Goal: Book appointment/travel/reservation

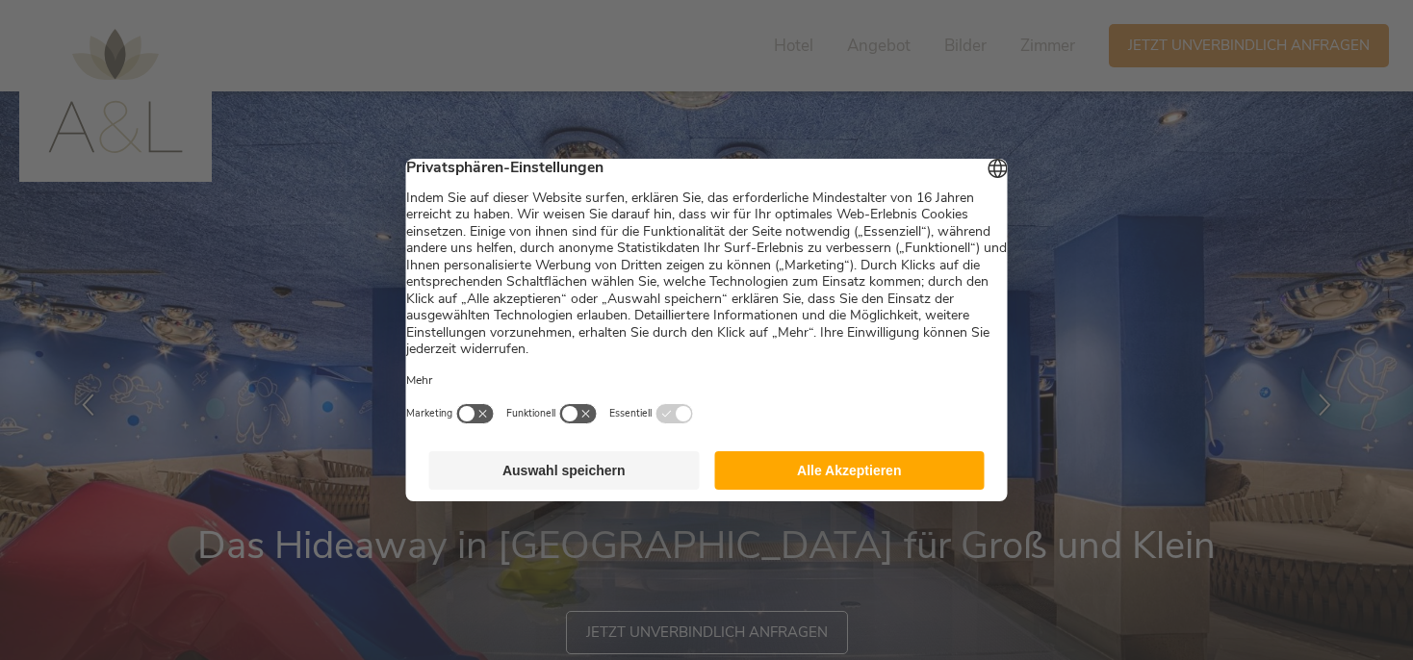
click at [793, 487] on button "Alle Akzeptieren" at bounding box center [849, 470] width 271 height 39
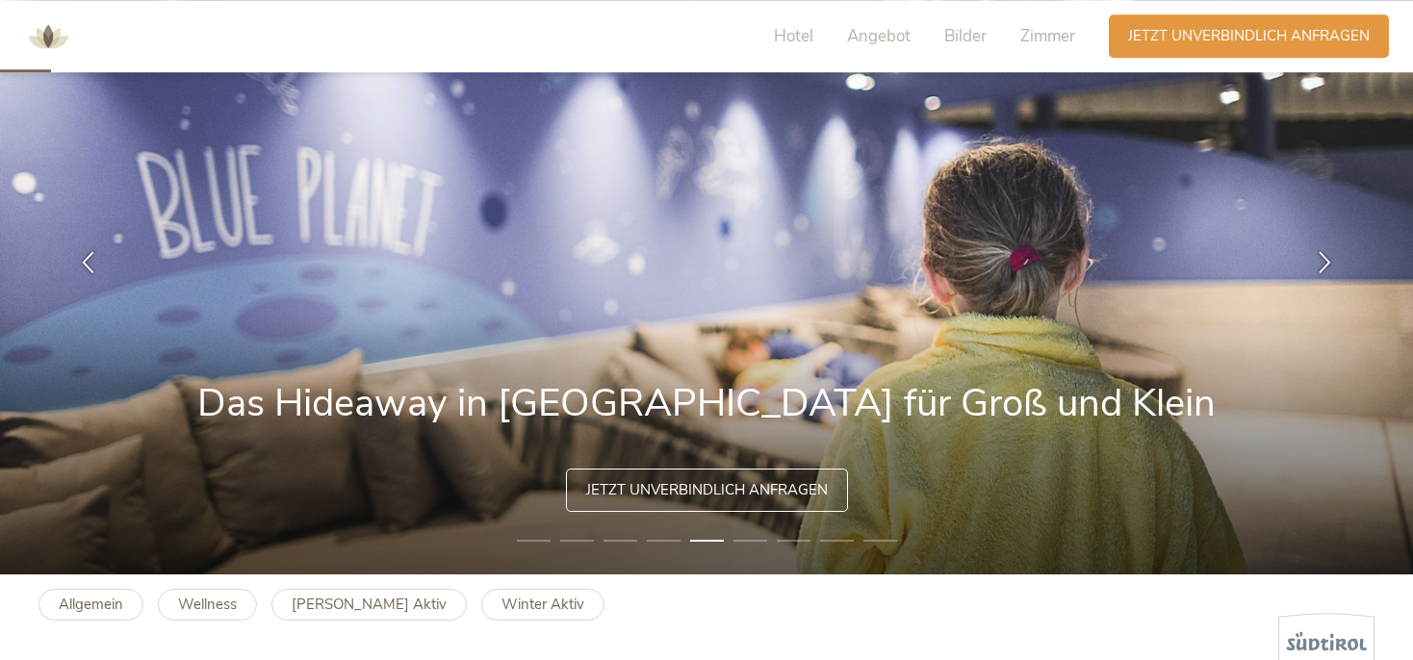
scroll to position [101, 0]
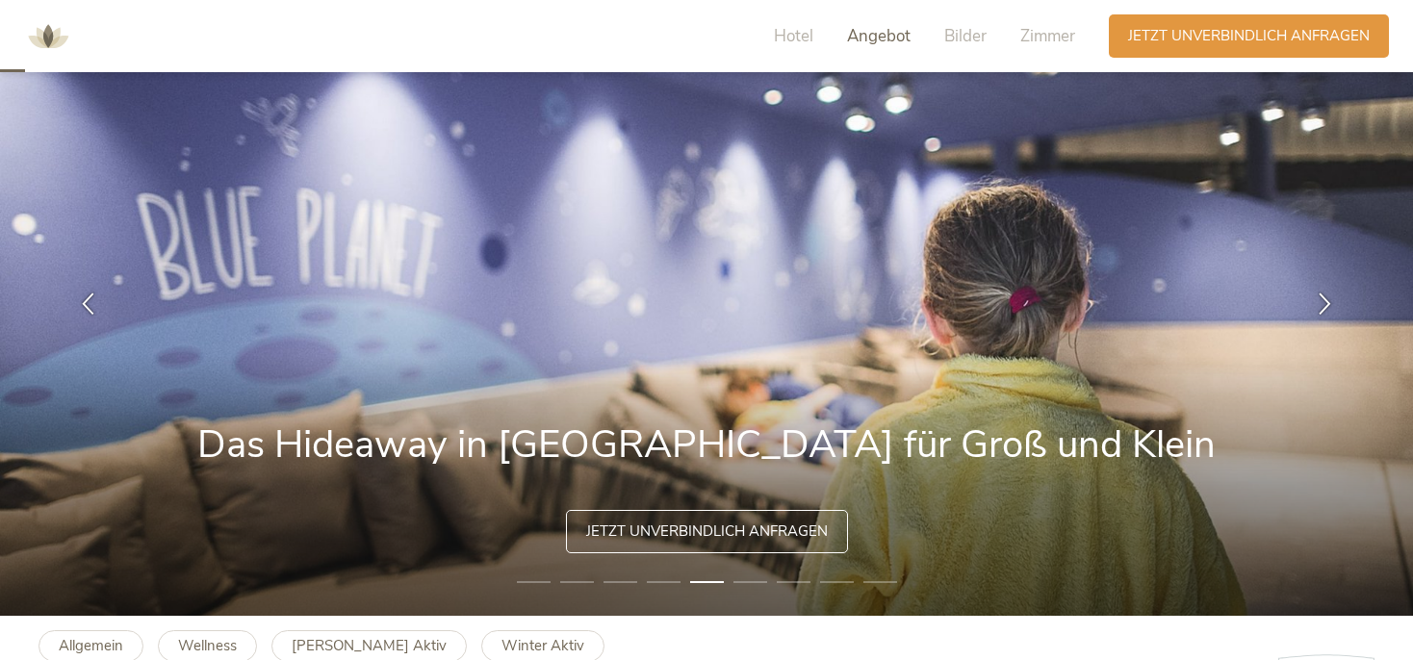
click at [876, 39] on span "Angebot" at bounding box center [879, 36] width 64 height 22
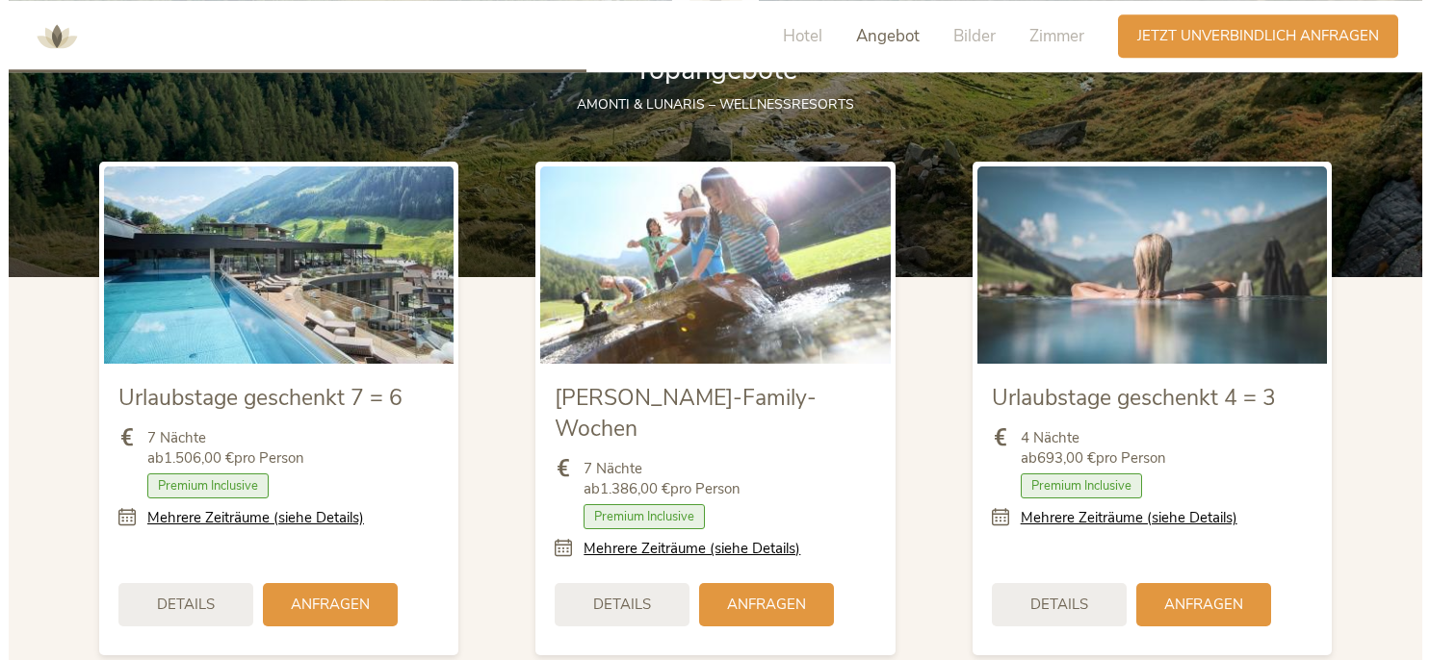
scroll to position [2130, 0]
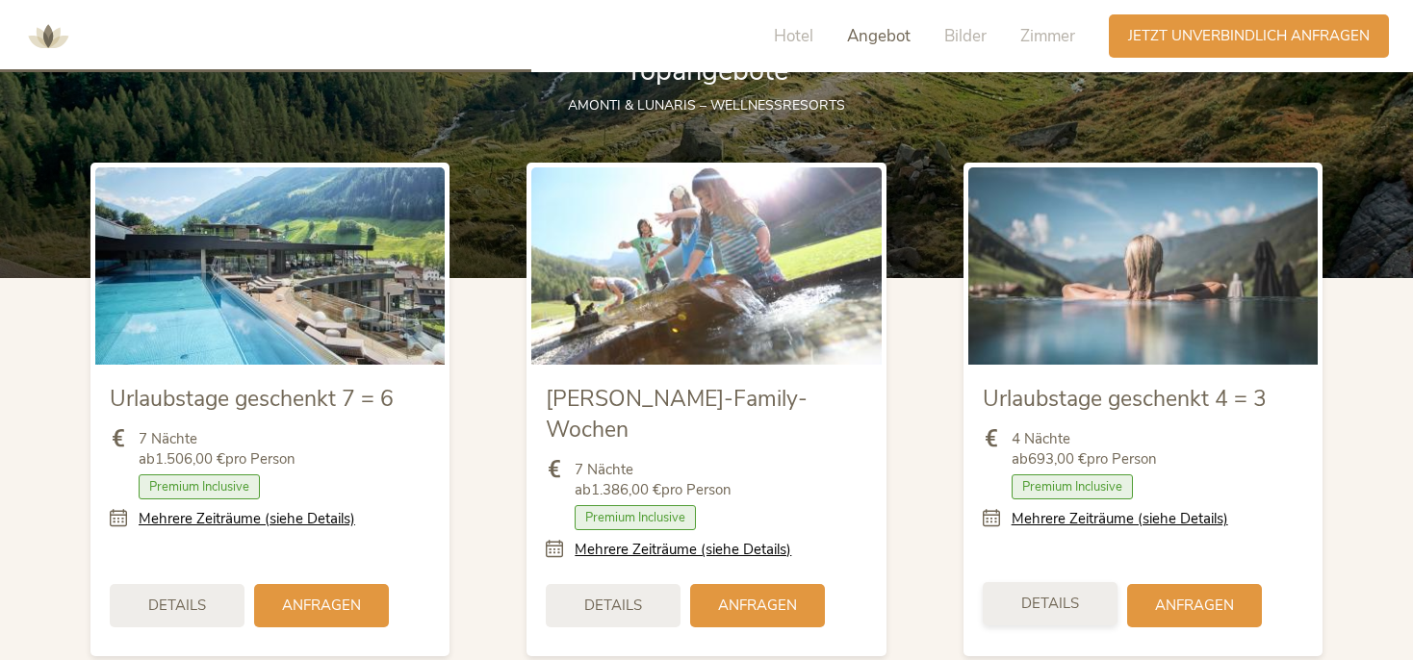
click at [1066, 583] on div "Details" at bounding box center [1050, 603] width 135 height 43
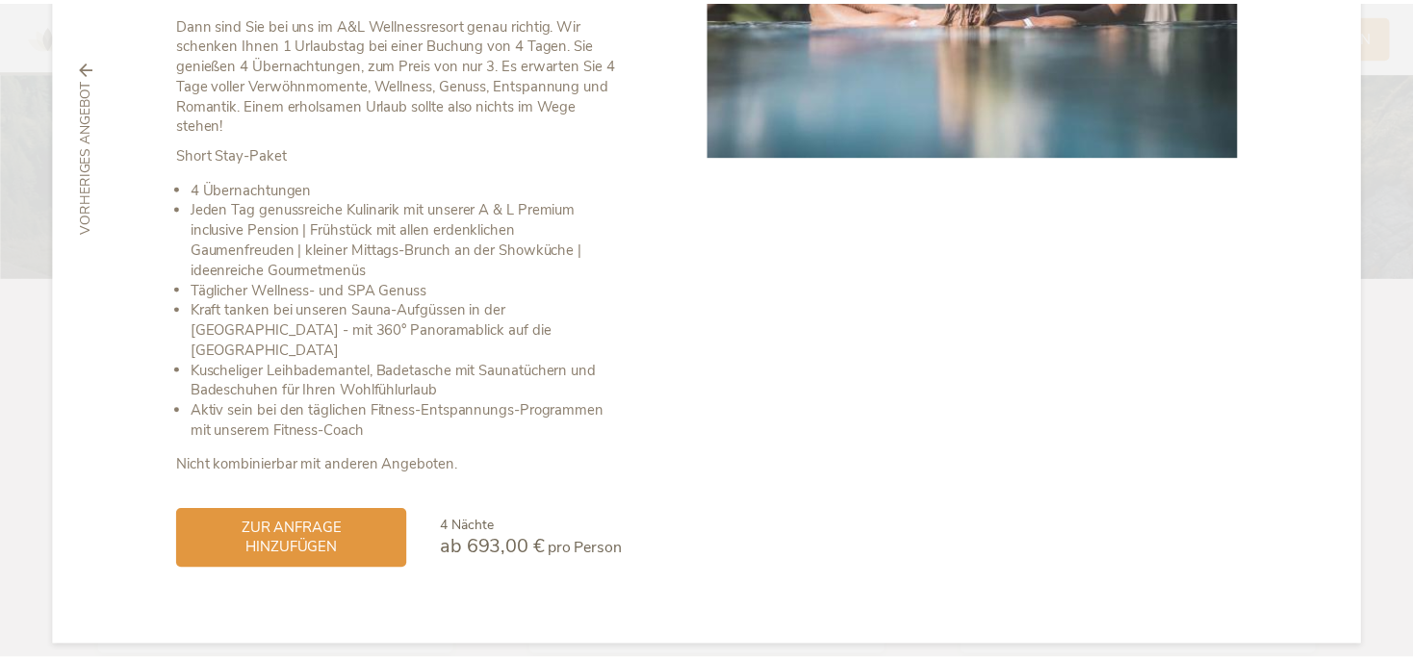
scroll to position [0, 0]
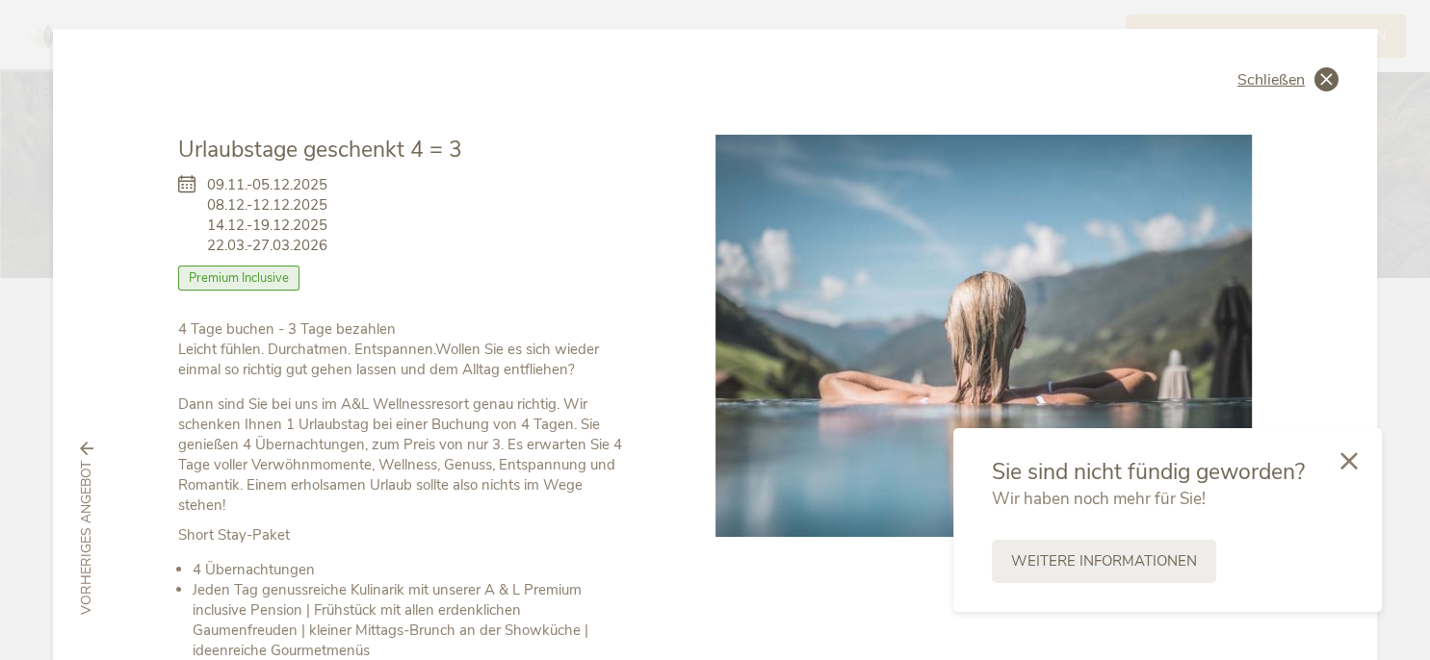
click at [1325, 78] on icon at bounding box center [1326, 79] width 24 height 24
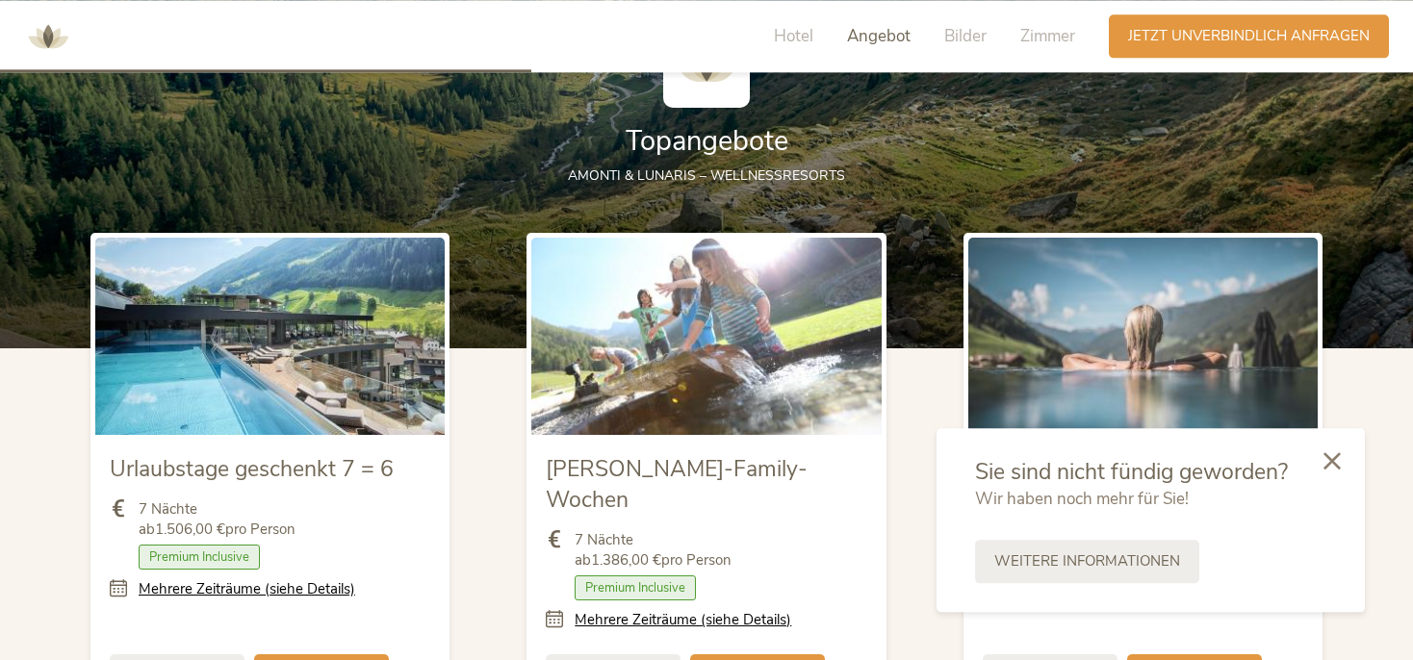
scroll to position [1724, 0]
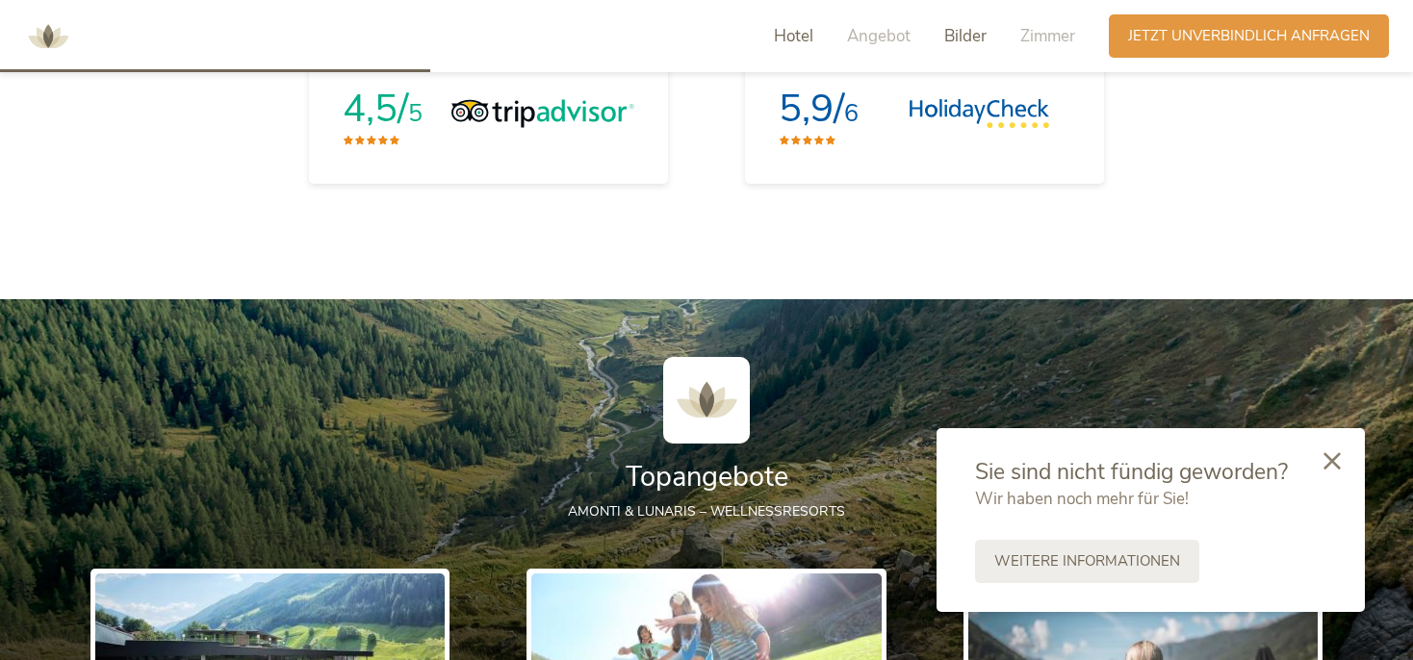
click at [953, 36] on span "Bilder" at bounding box center [965, 36] width 42 height 22
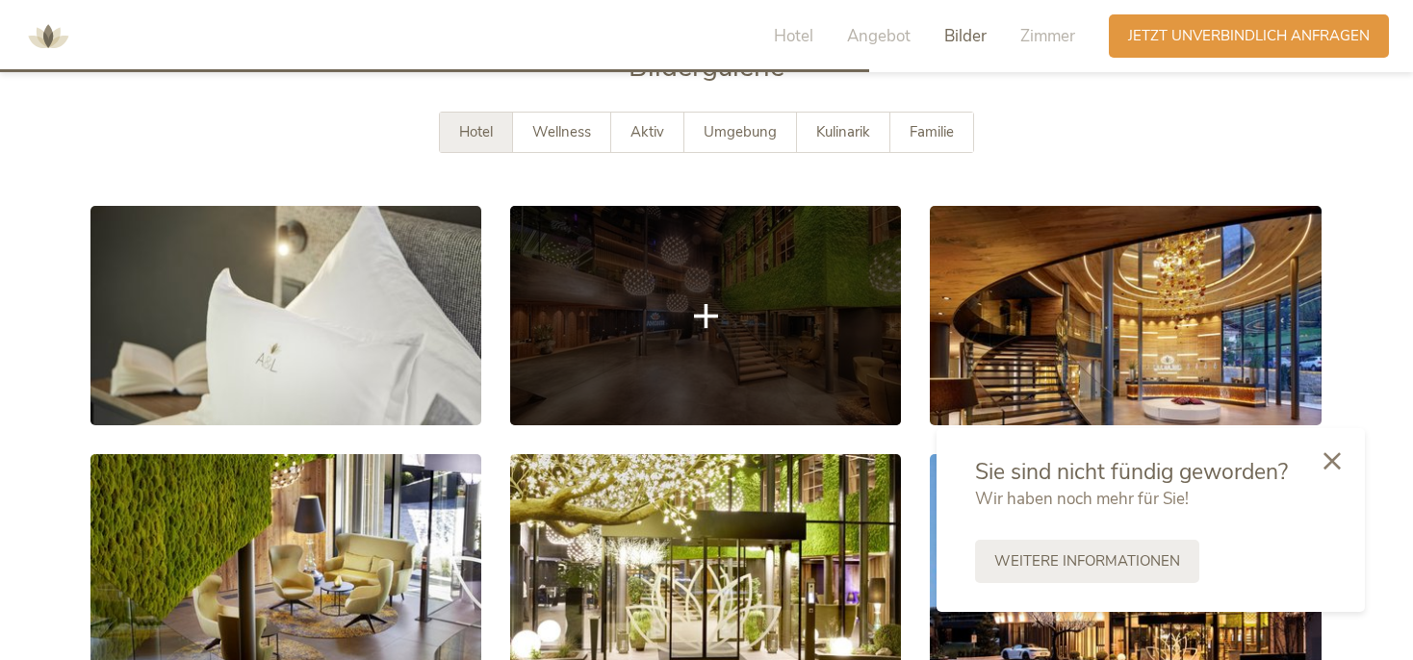
scroll to position [3332, 0]
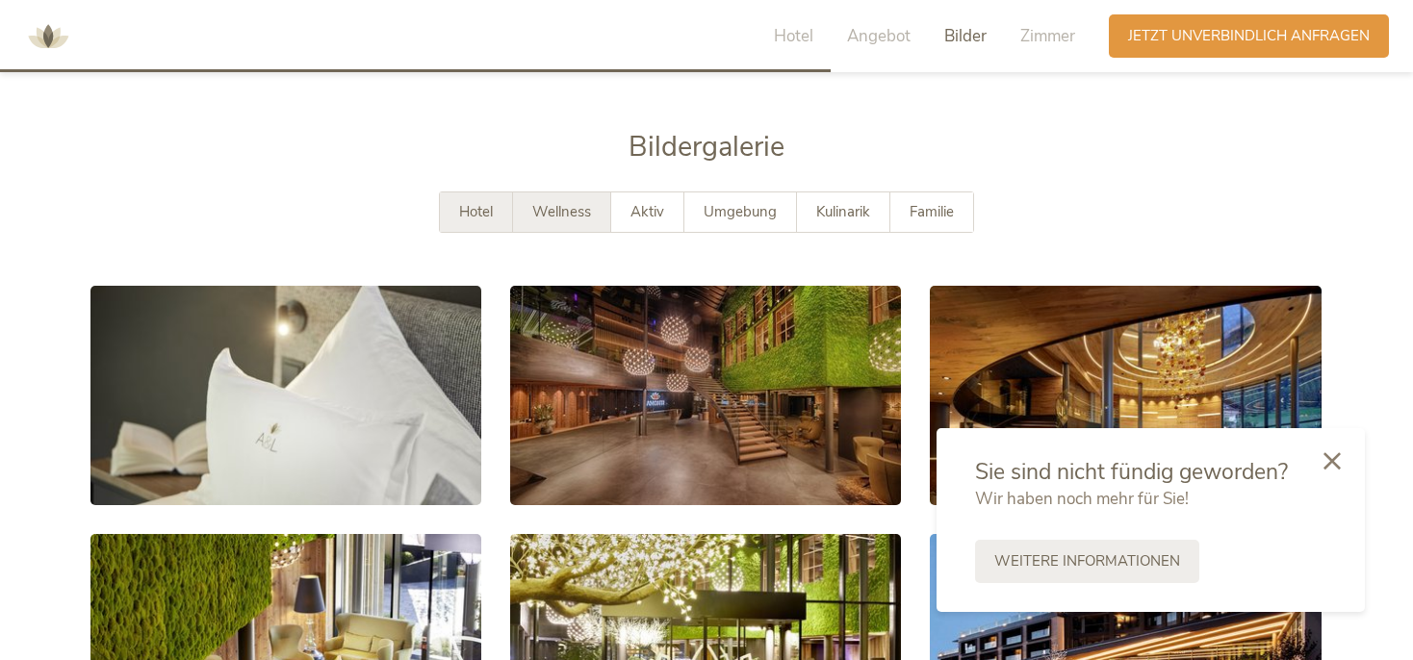
click at [572, 202] on span "Wellness" at bounding box center [561, 211] width 59 height 19
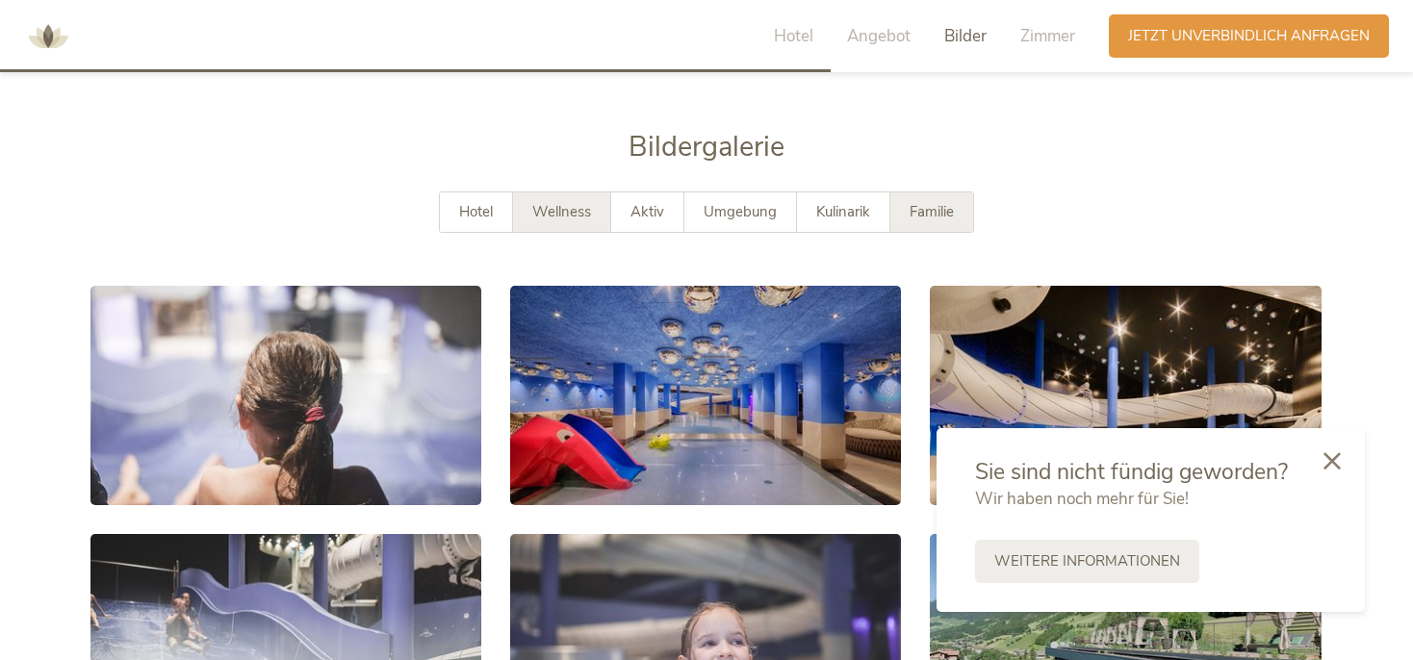
click at [961, 193] on div "Familie" at bounding box center [931, 212] width 83 height 39
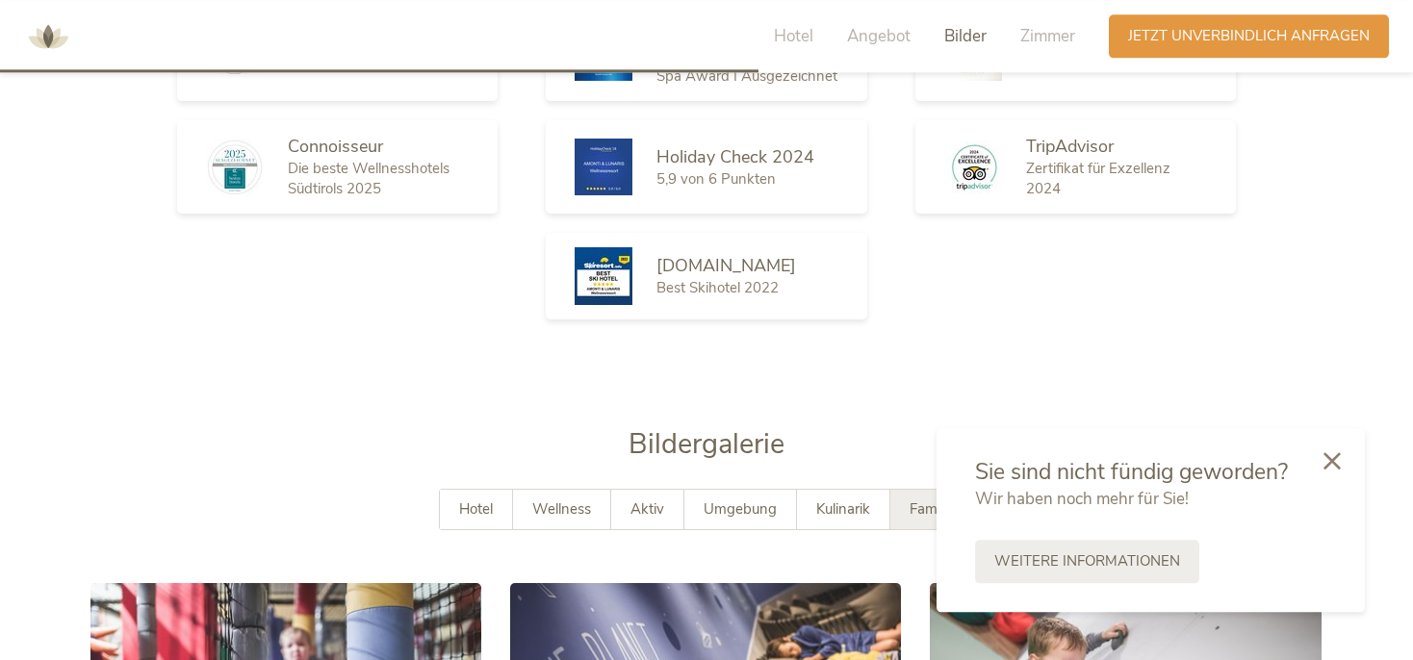
scroll to position [3027, 0]
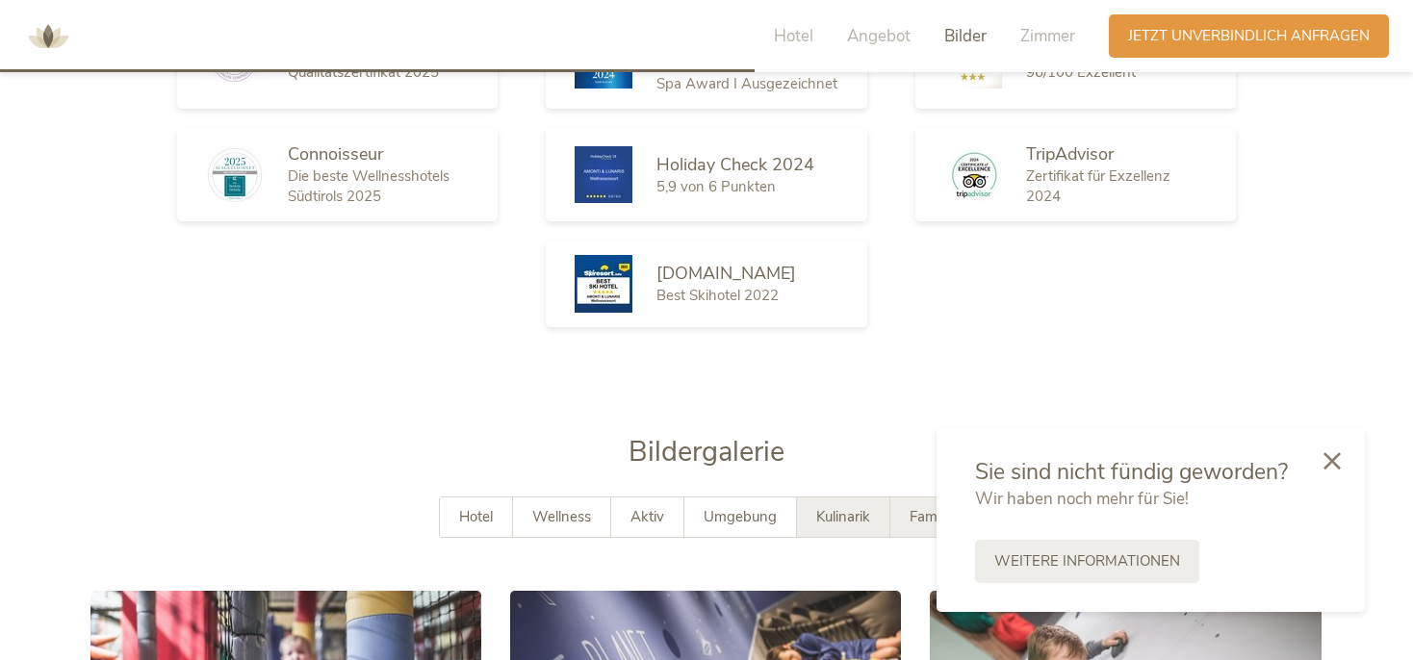
click at [834, 507] on span "Kulinarik" at bounding box center [843, 516] width 54 height 19
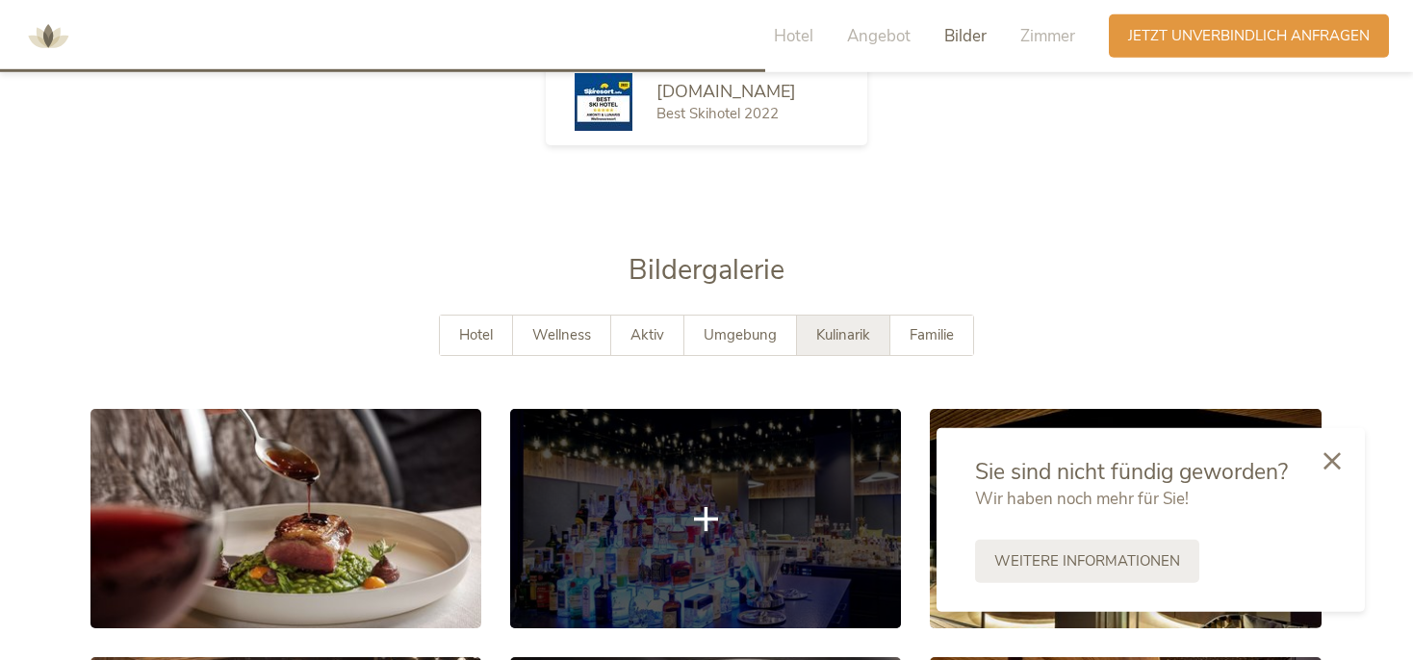
scroll to position [3231, 0]
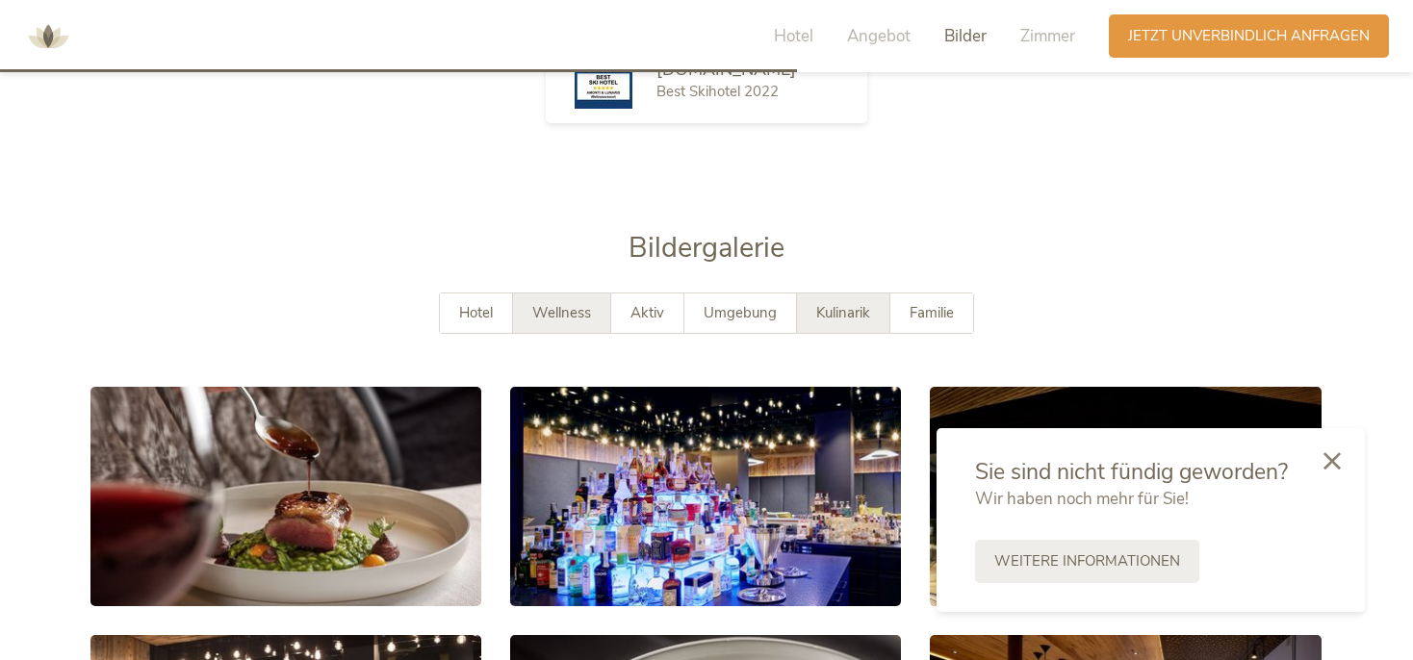
click at [572, 294] on div "Wellness" at bounding box center [562, 313] width 98 height 39
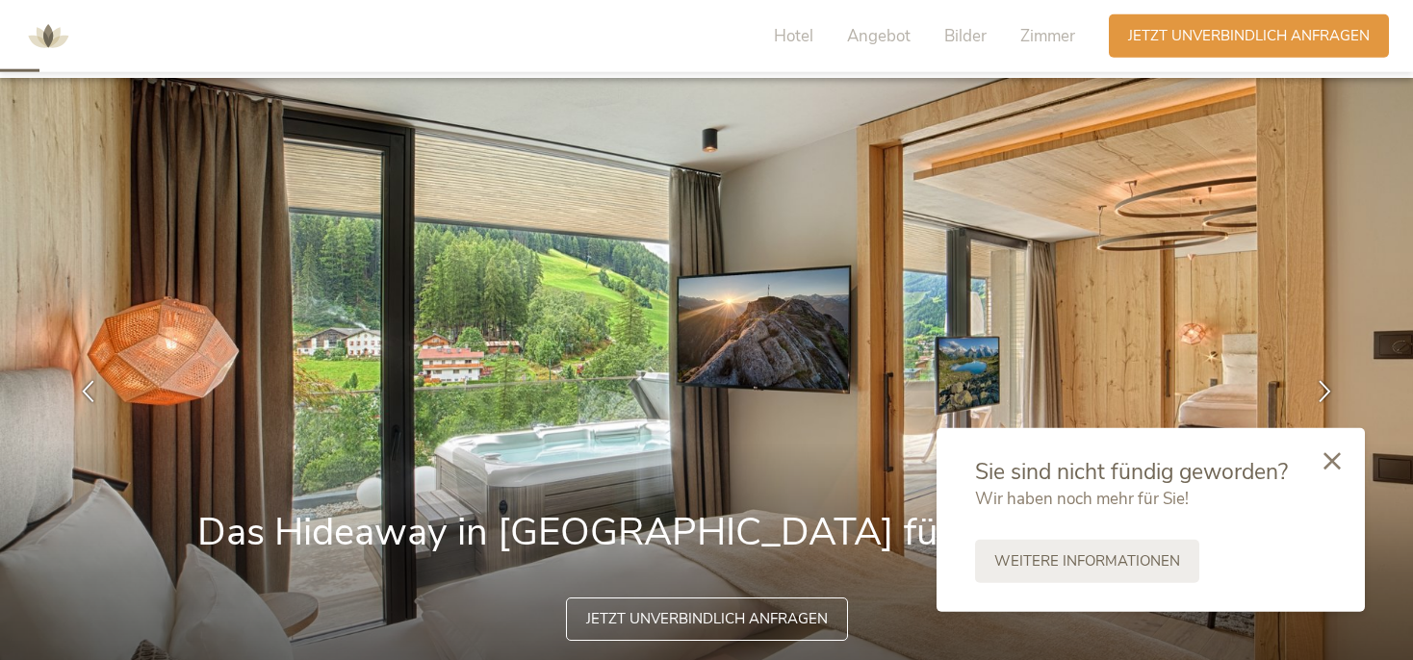
scroll to position [0, 0]
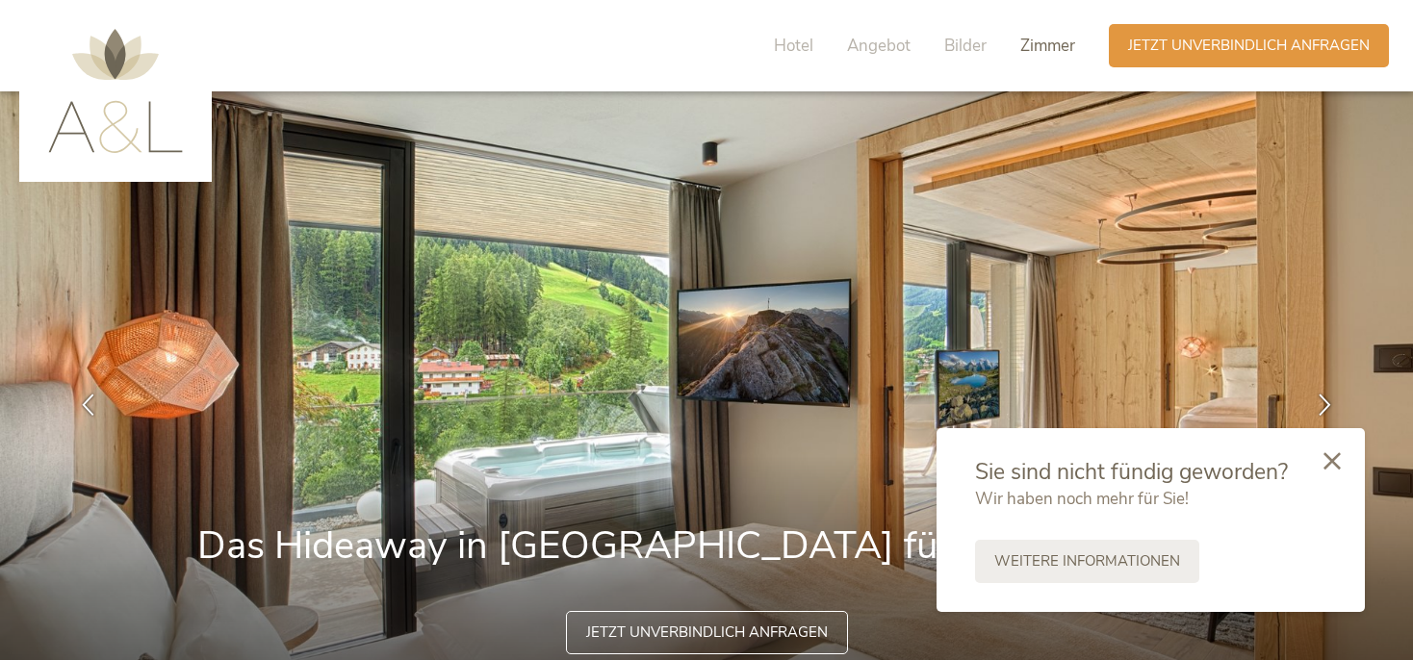
click at [1034, 52] on span "Zimmer" at bounding box center [1047, 46] width 55 height 22
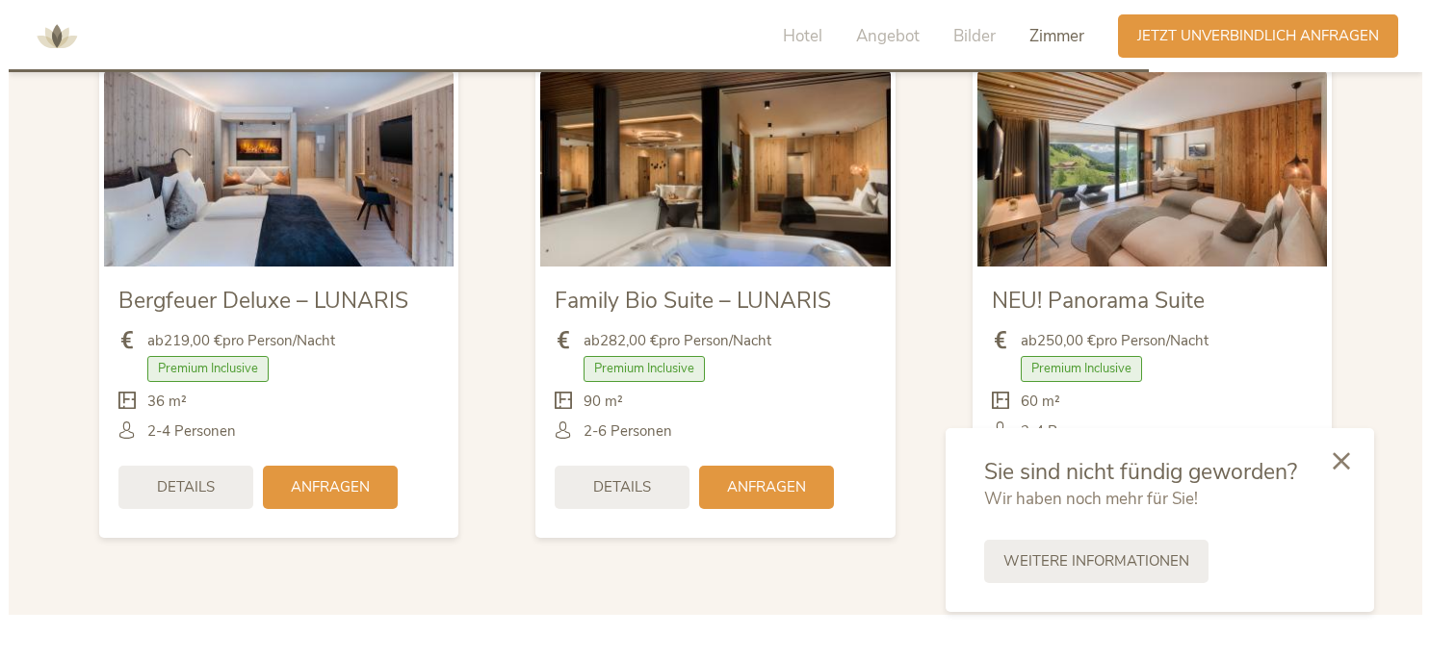
scroll to position [4551, 0]
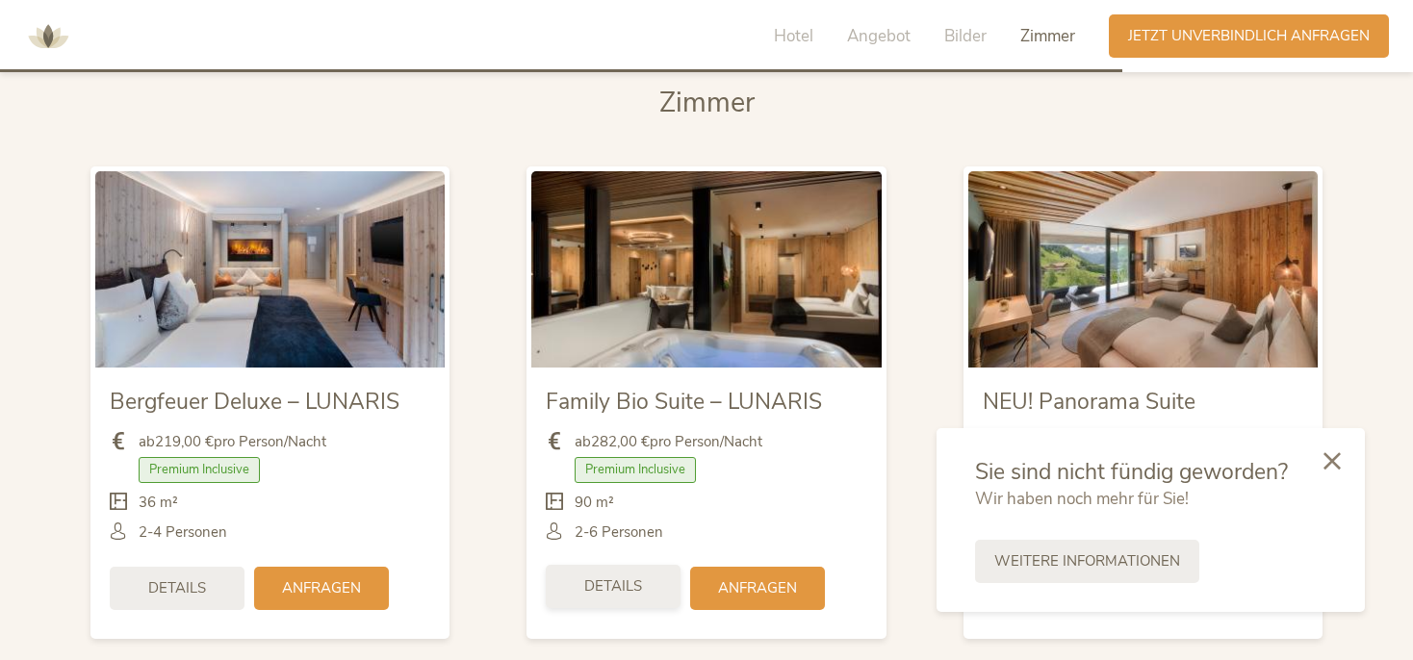
click at [622, 568] on div "Details" at bounding box center [613, 586] width 135 height 43
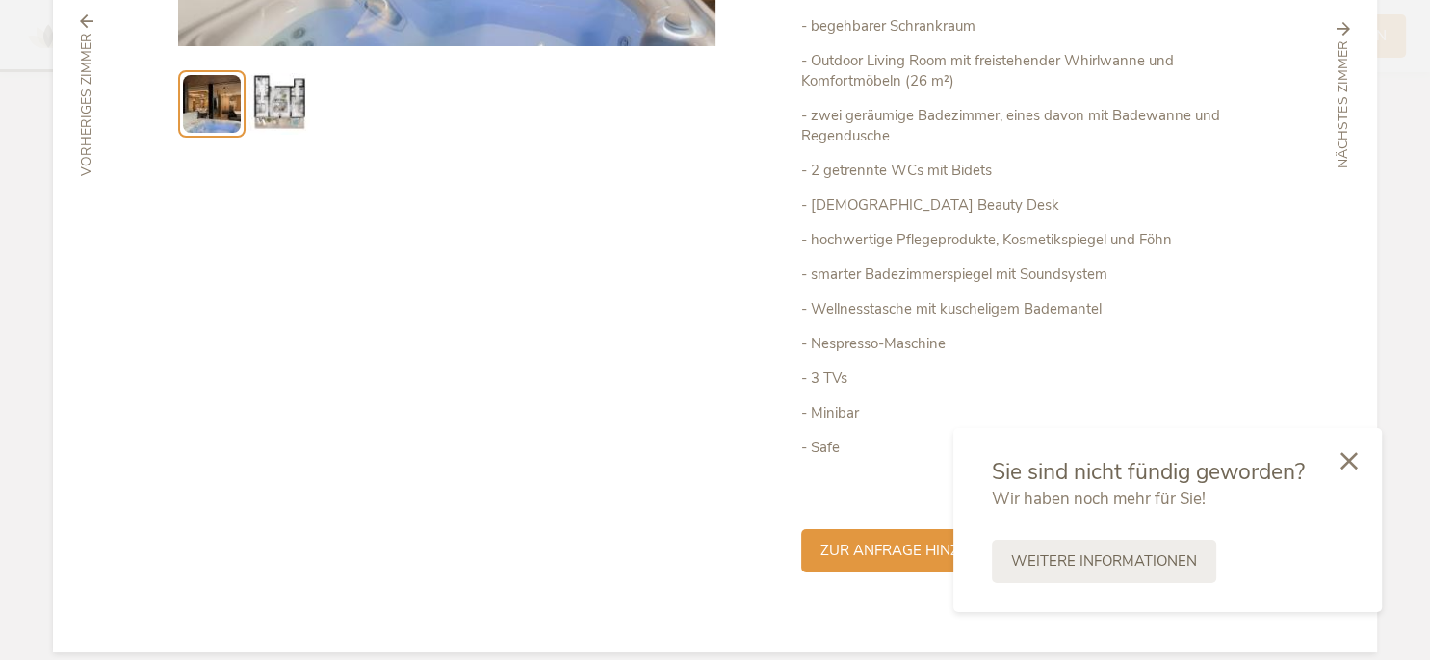
scroll to position [512, 0]
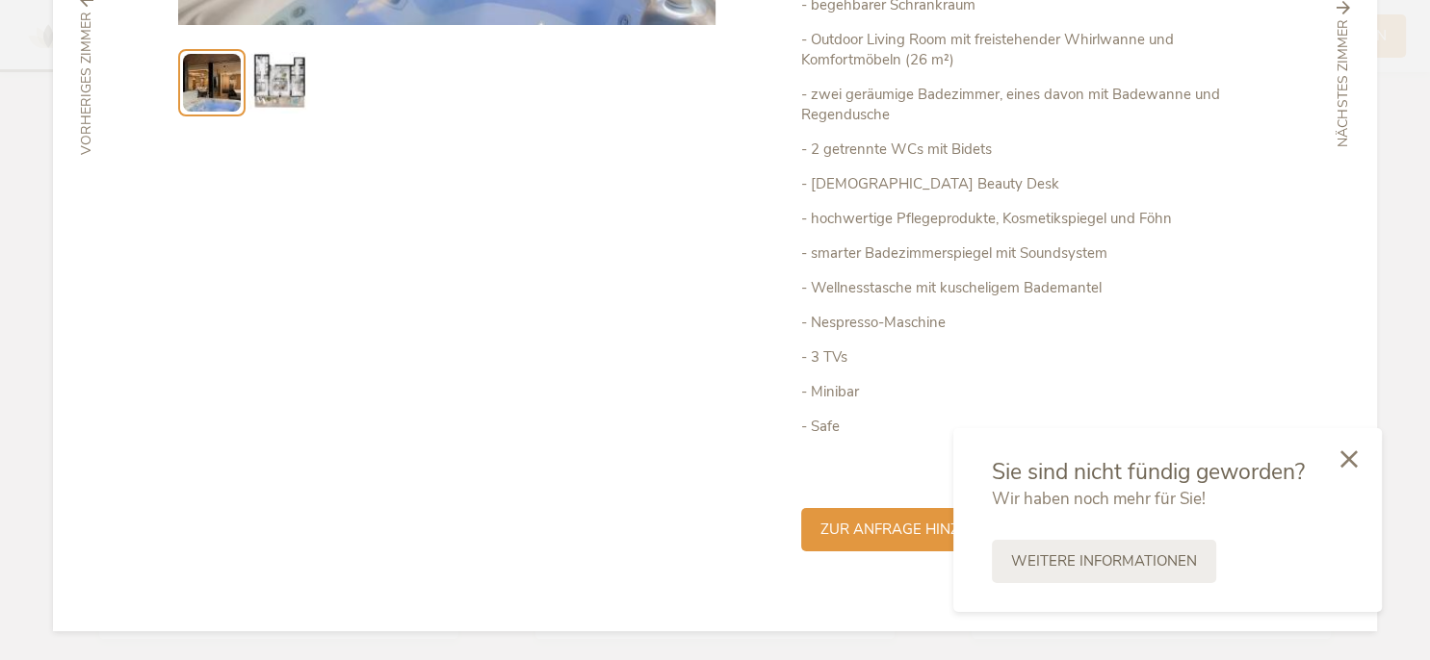
click at [1348, 460] on icon at bounding box center [1348, 459] width 17 height 17
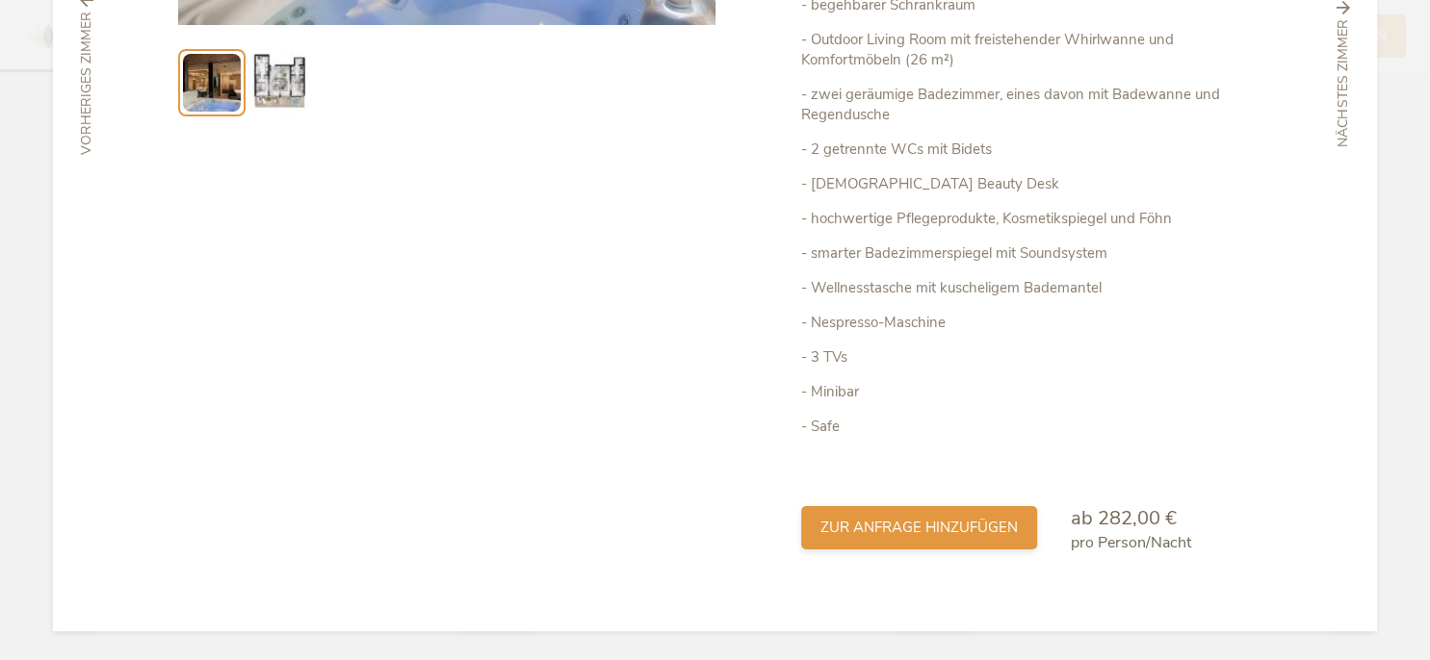
click at [940, 535] on span "zur Anfrage hinzufügen" at bounding box center [918, 528] width 197 height 20
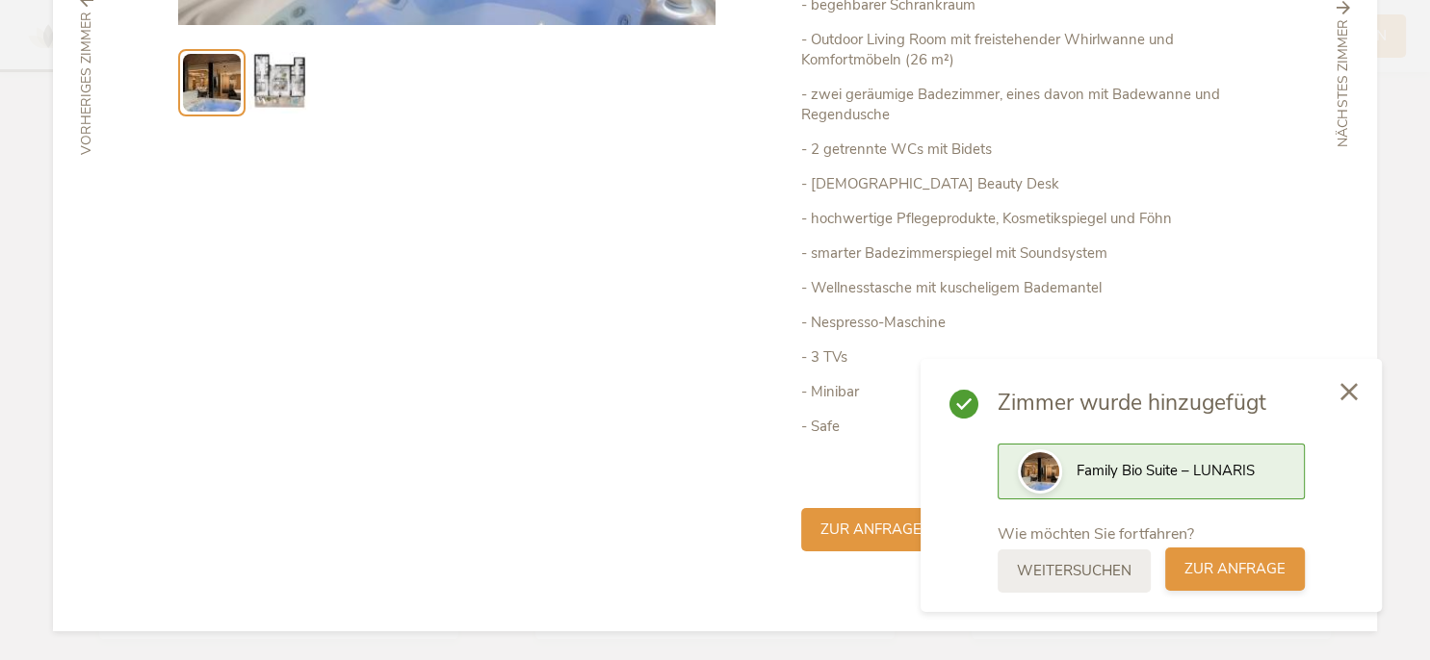
click at [1220, 570] on span "zur Anfrage" at bounding box center [1234, 569] width 101 height 20
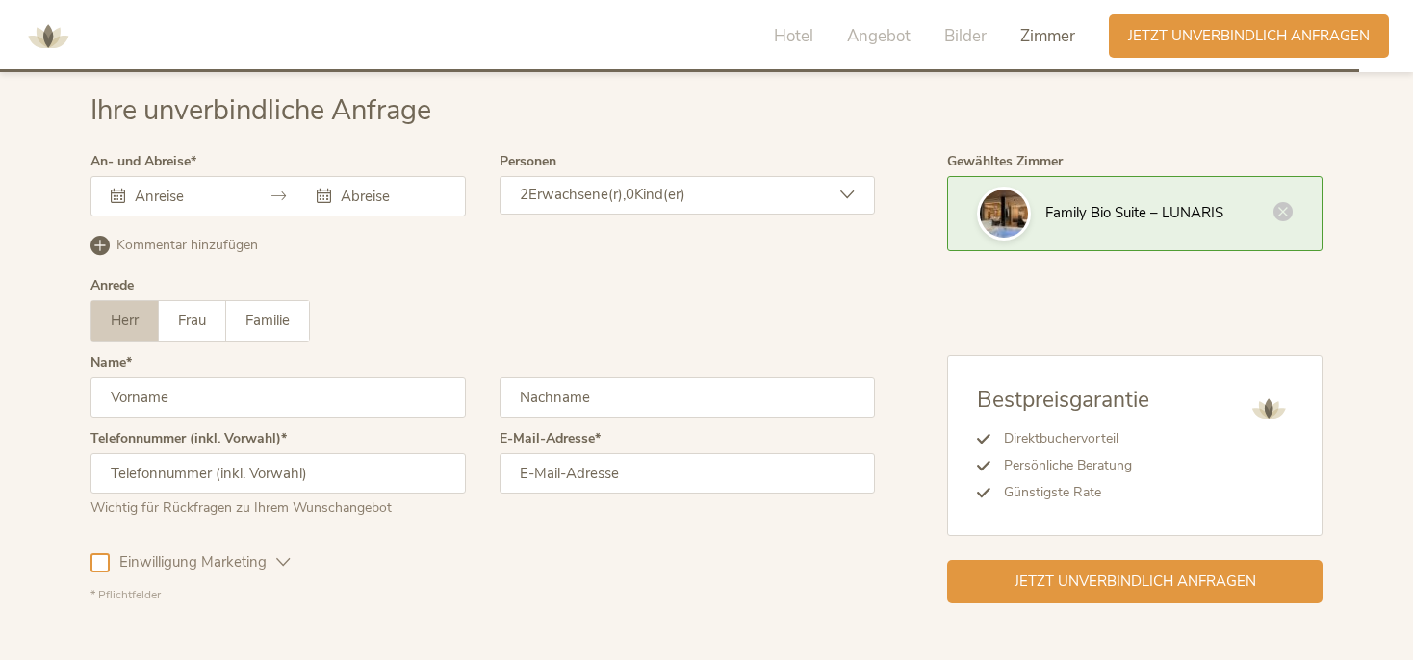
scroll to position [4915, 0]
